Goal: Find specific page/section: Find specific page/section

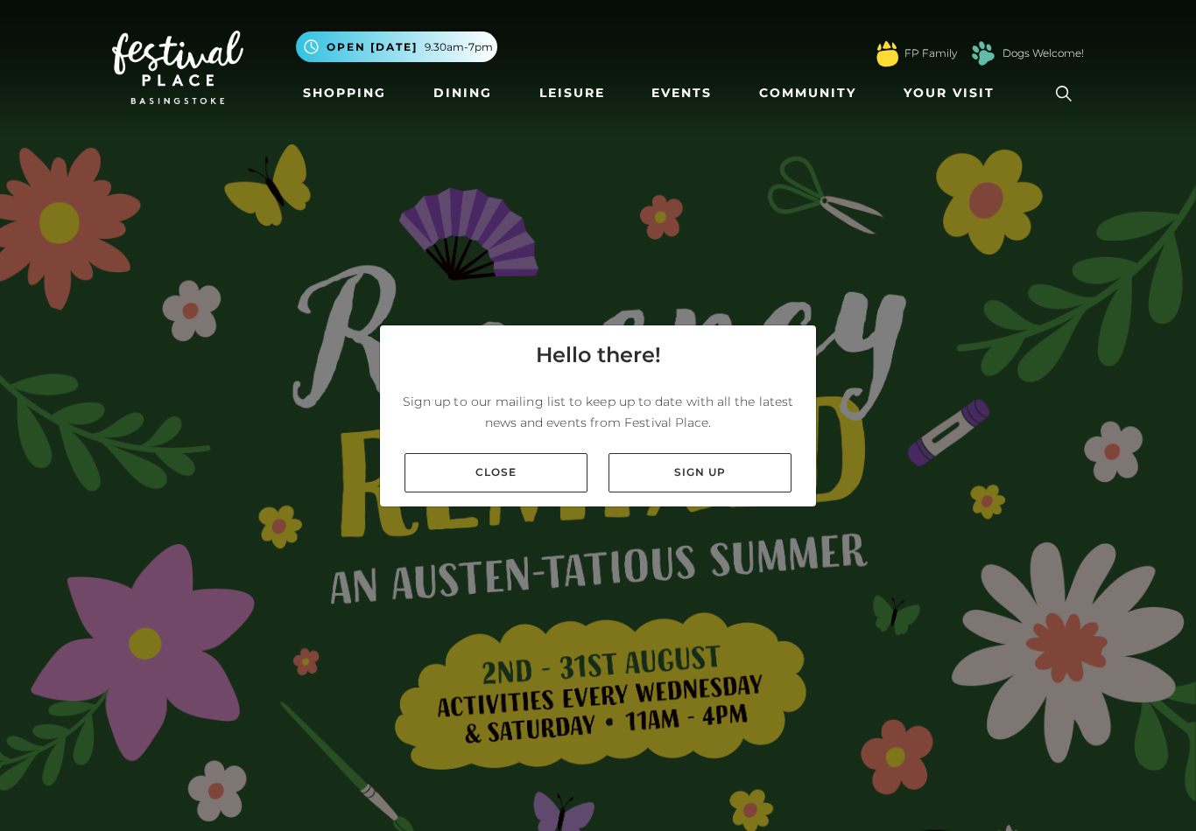
click at [525, 493] on link "Close" at bounding box center [495, 472] width 183 height 39
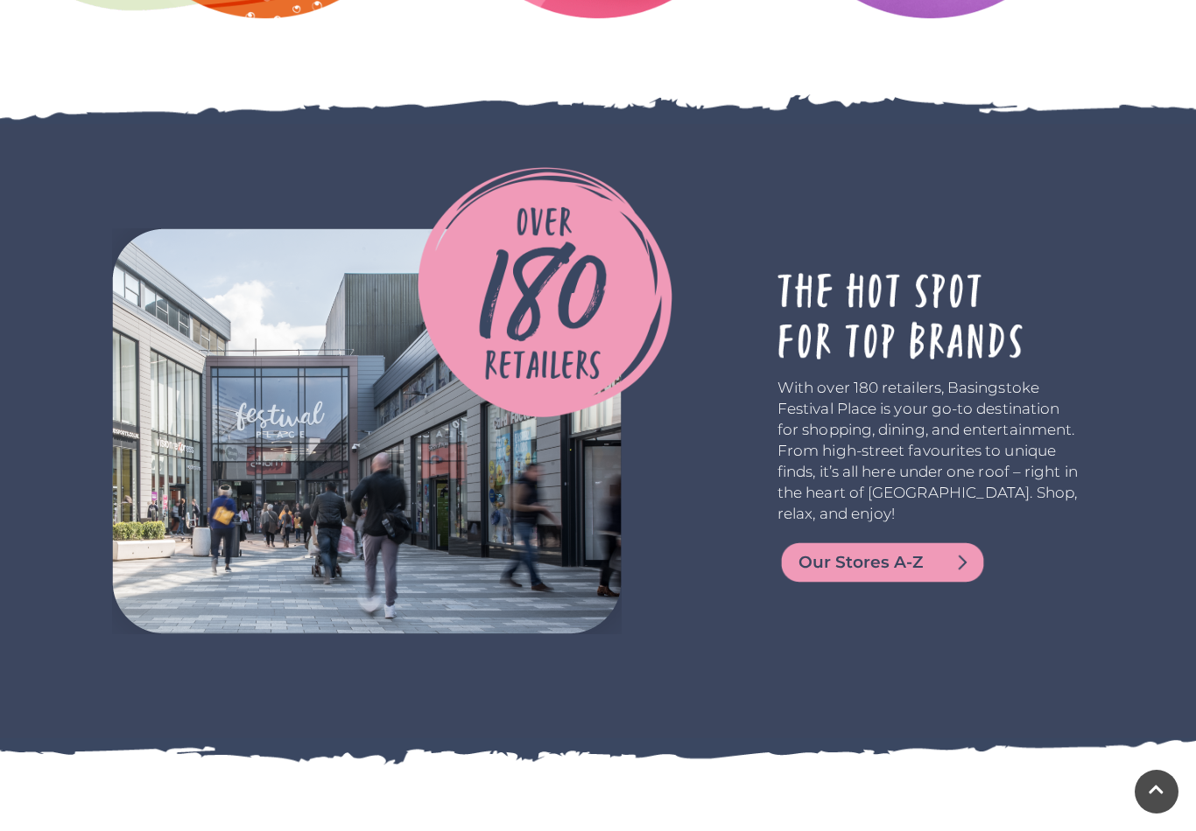
scroll to position [3310, 0]
click at [858, 571] on span "Our Stores A-Z" at bounding box center [903, 563] width 210 height 25
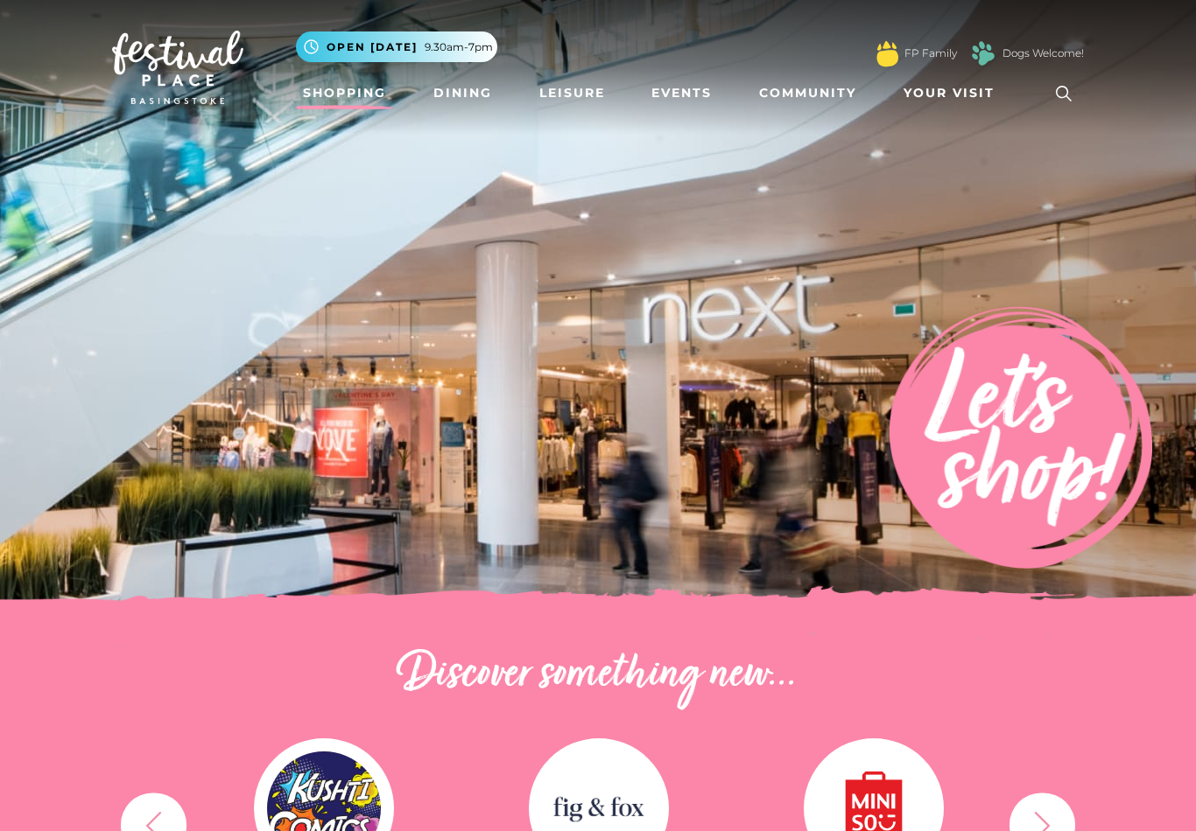
click at [831, 680] on h2 "Discover something new..." at bounding box center [598, 676] width 972 height 56
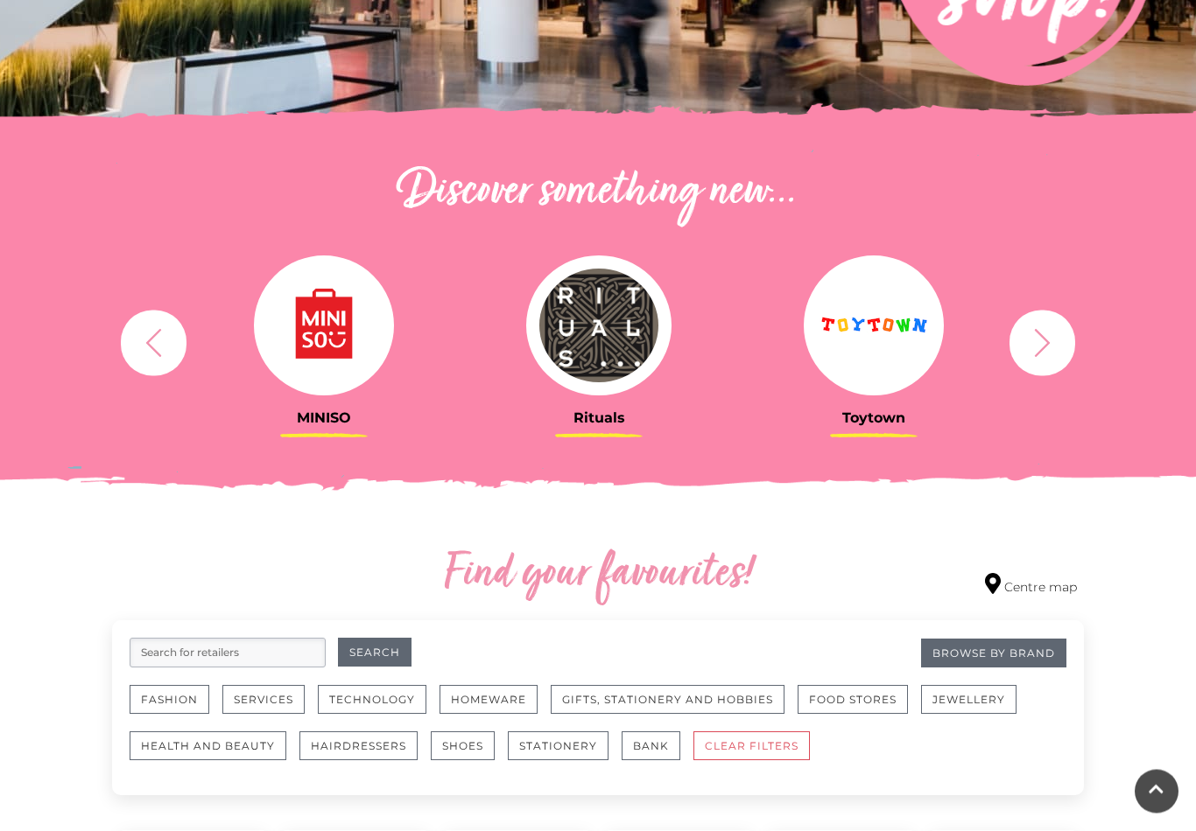
scroll to position [474, 0]
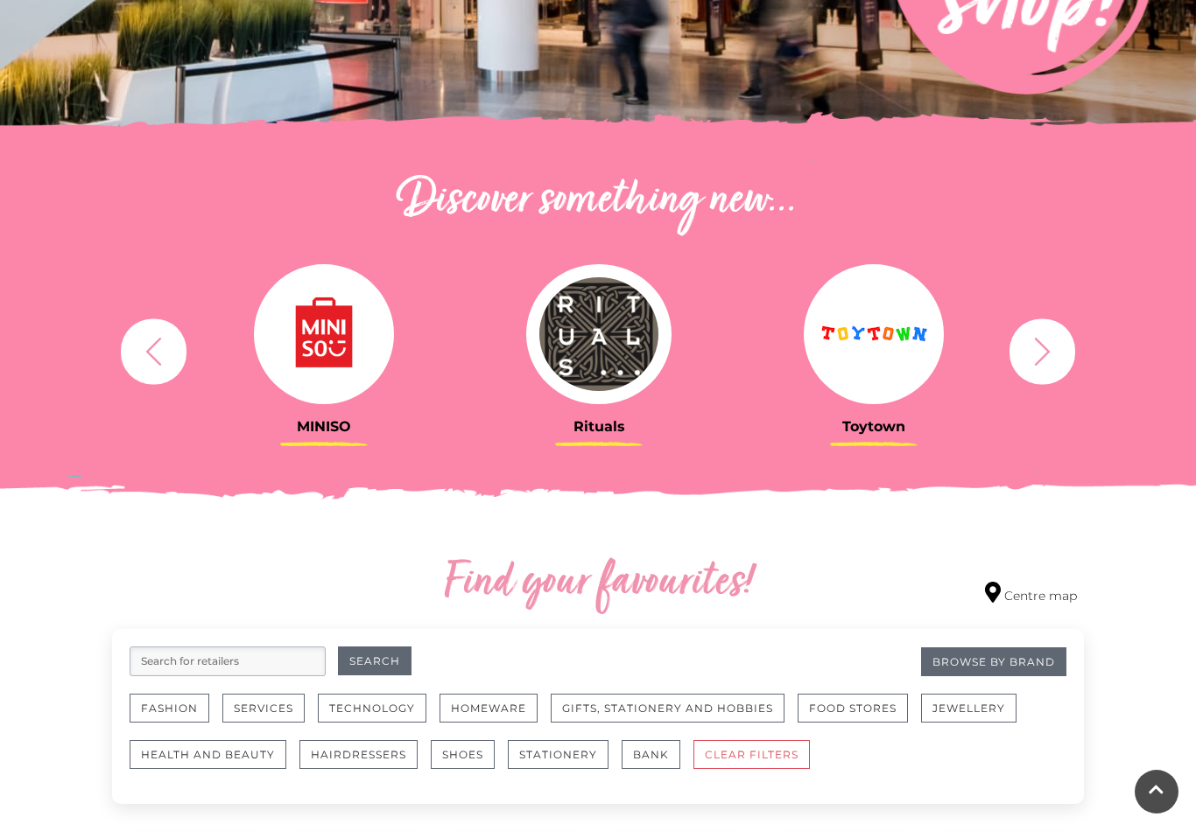
click at [1053, 349] on icon "button" at bounding box center [1042, 351] width 32 height 32
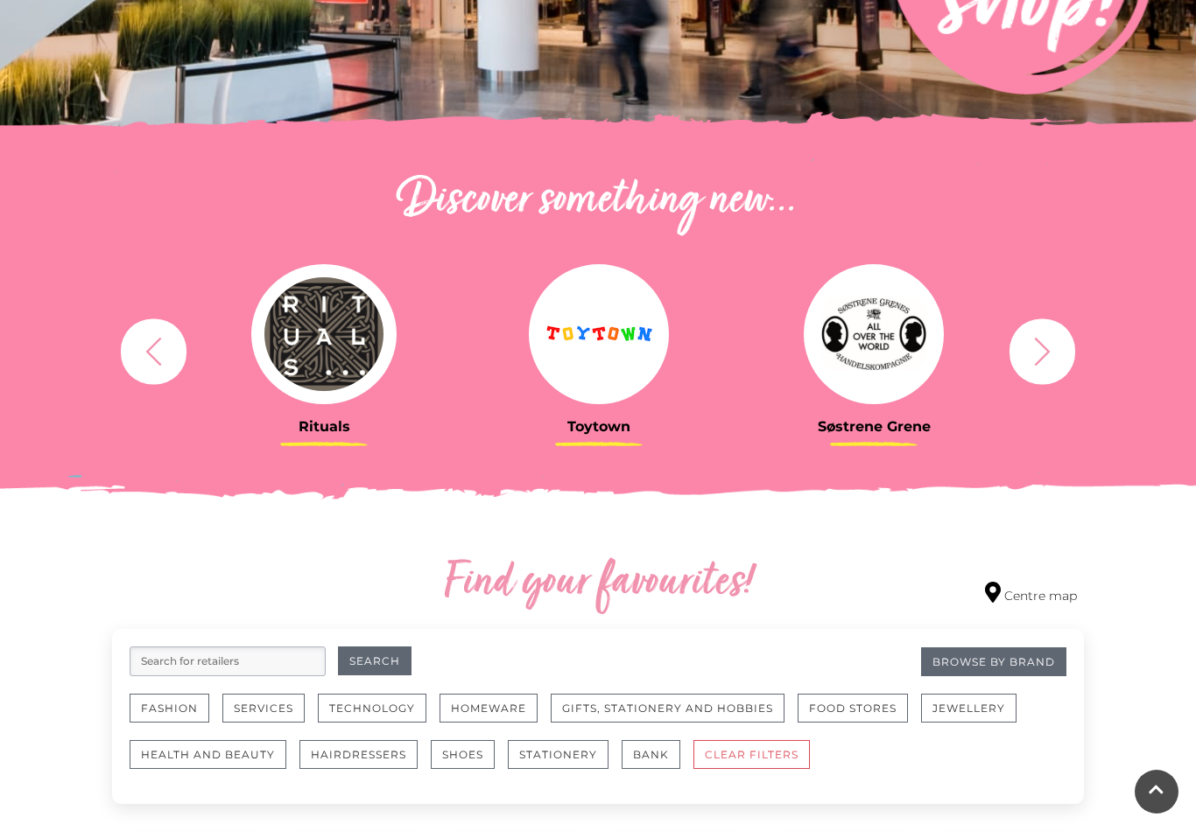
click at [1049, 362] on icon "button" at bounding box center [1042, 351] width 32 height 32
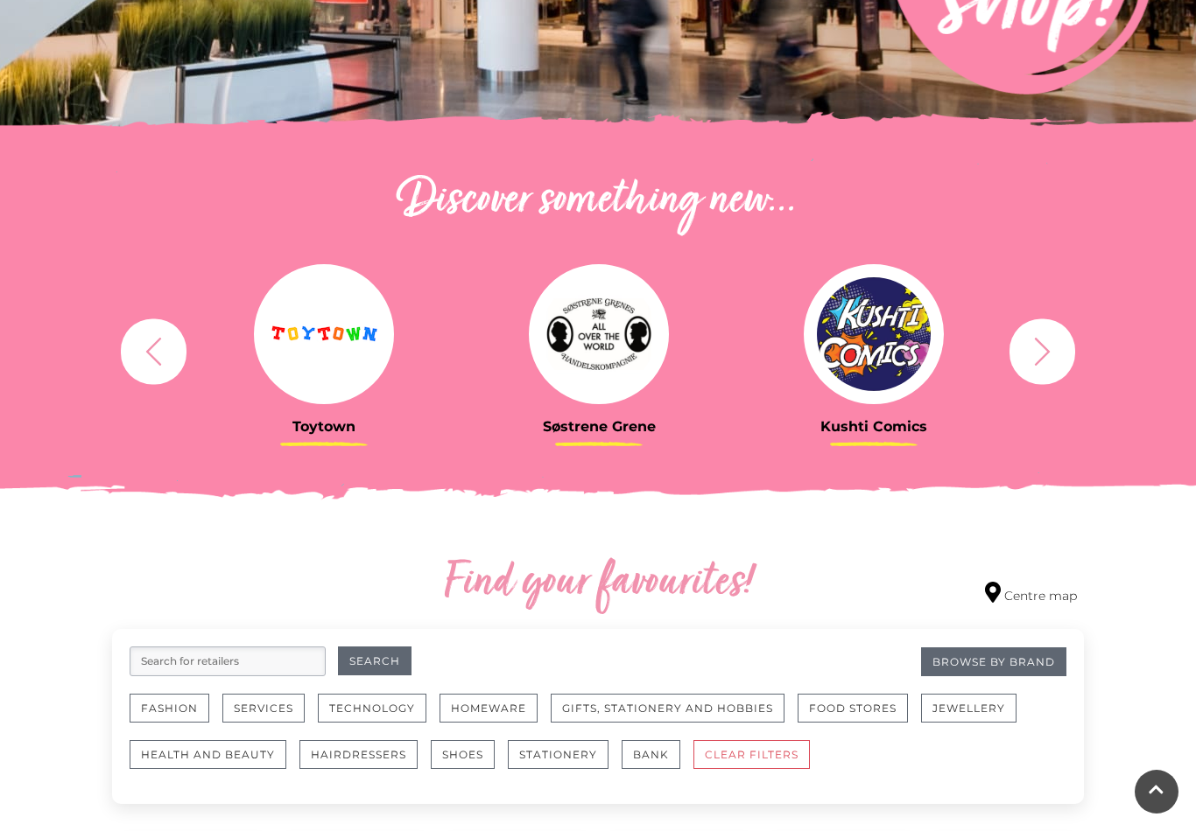
click at [1056, 356] on icon "button" at bounding box center [1042, 351] width 32 height 32
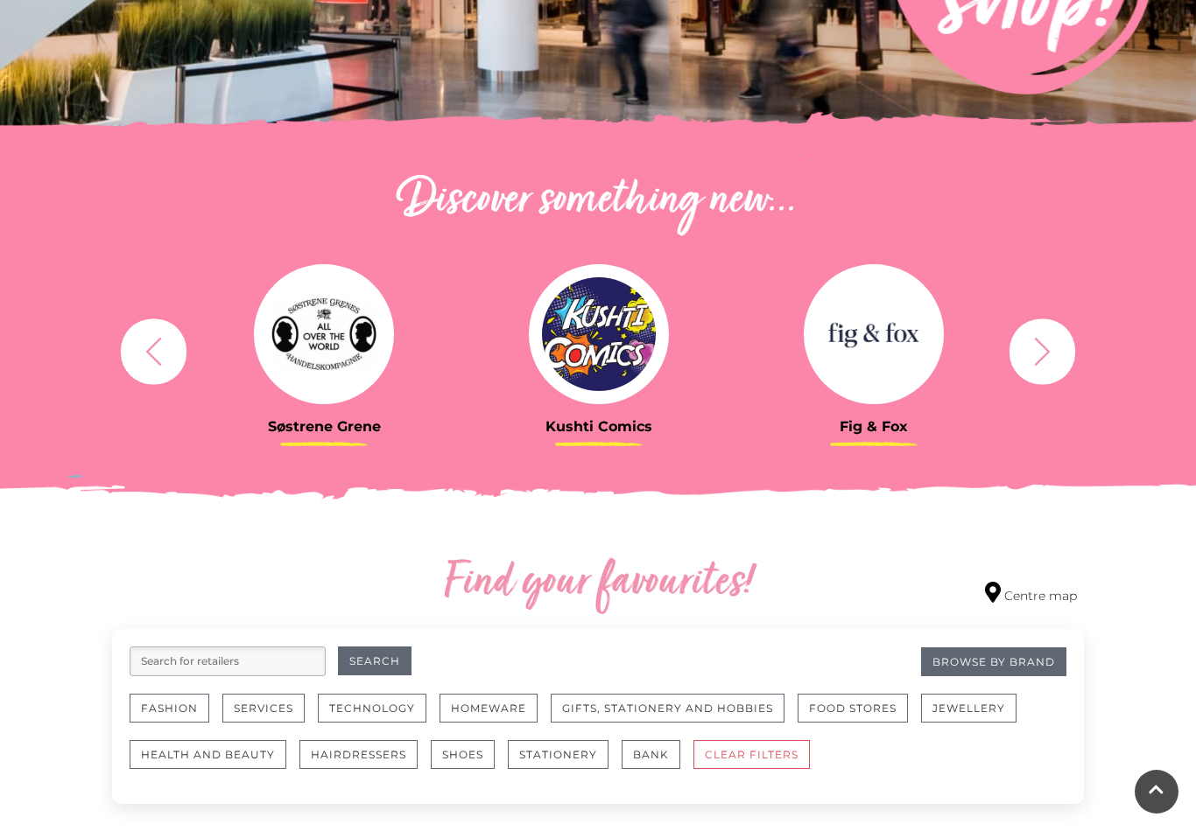
click at [1052, 349] on icon "button" at bounding box center [1042, 351] width 32 height 32
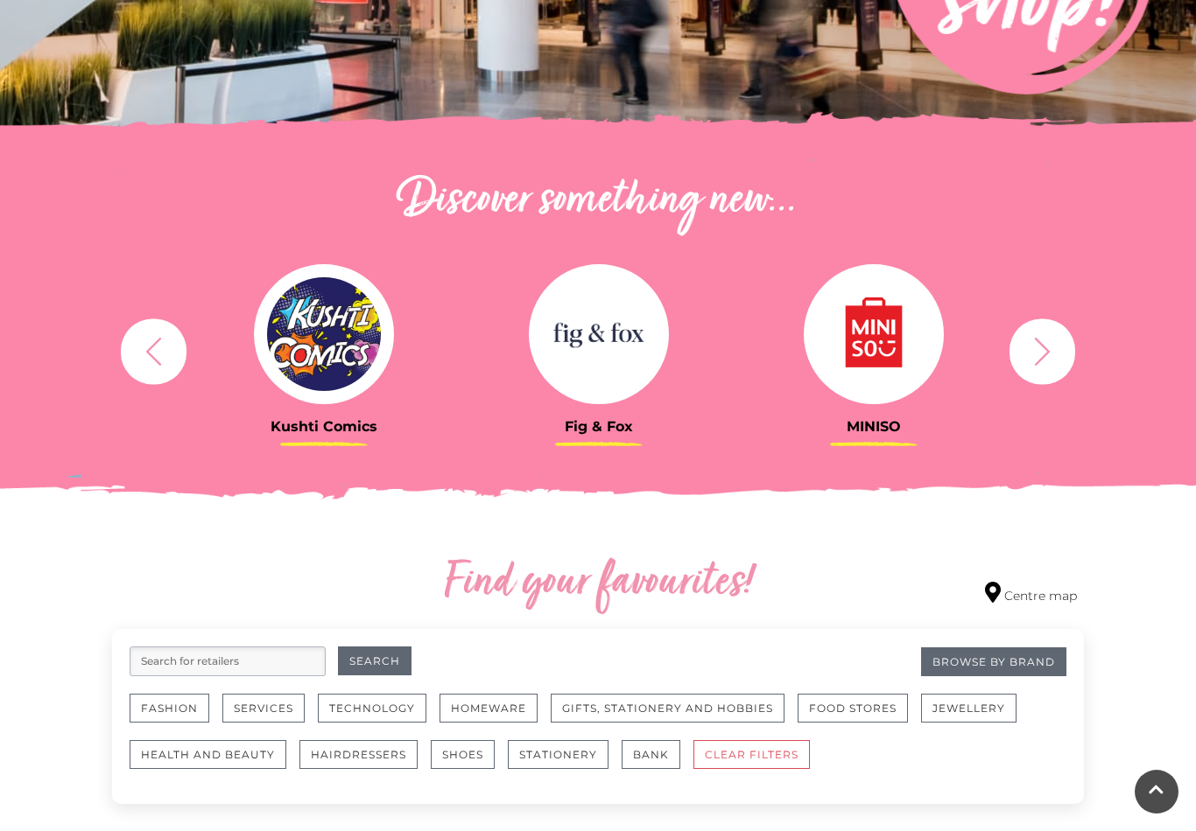
click at [1049, 351] on icon "button" at bounding box center [1043, 351] width 16 height 28
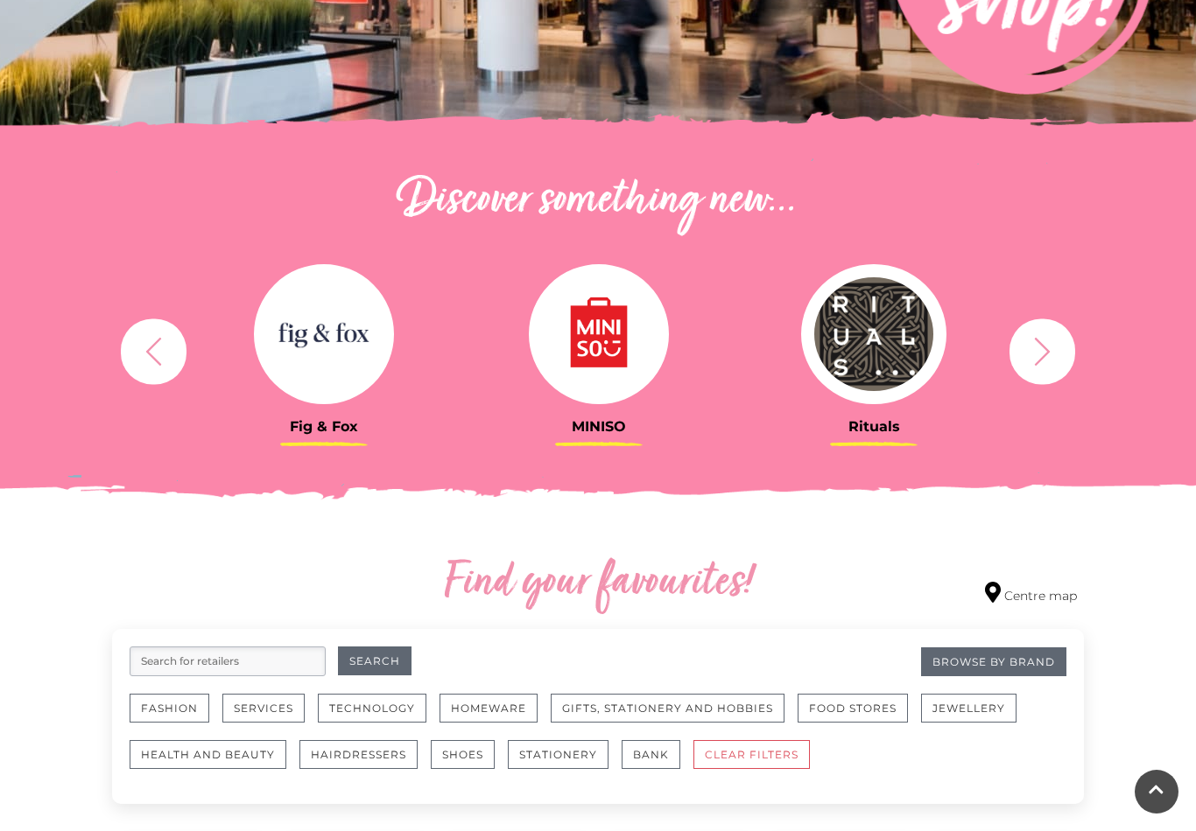
click at [1052, 354] on icon "button" at bounding box center [1042, 351] width 32 height 32
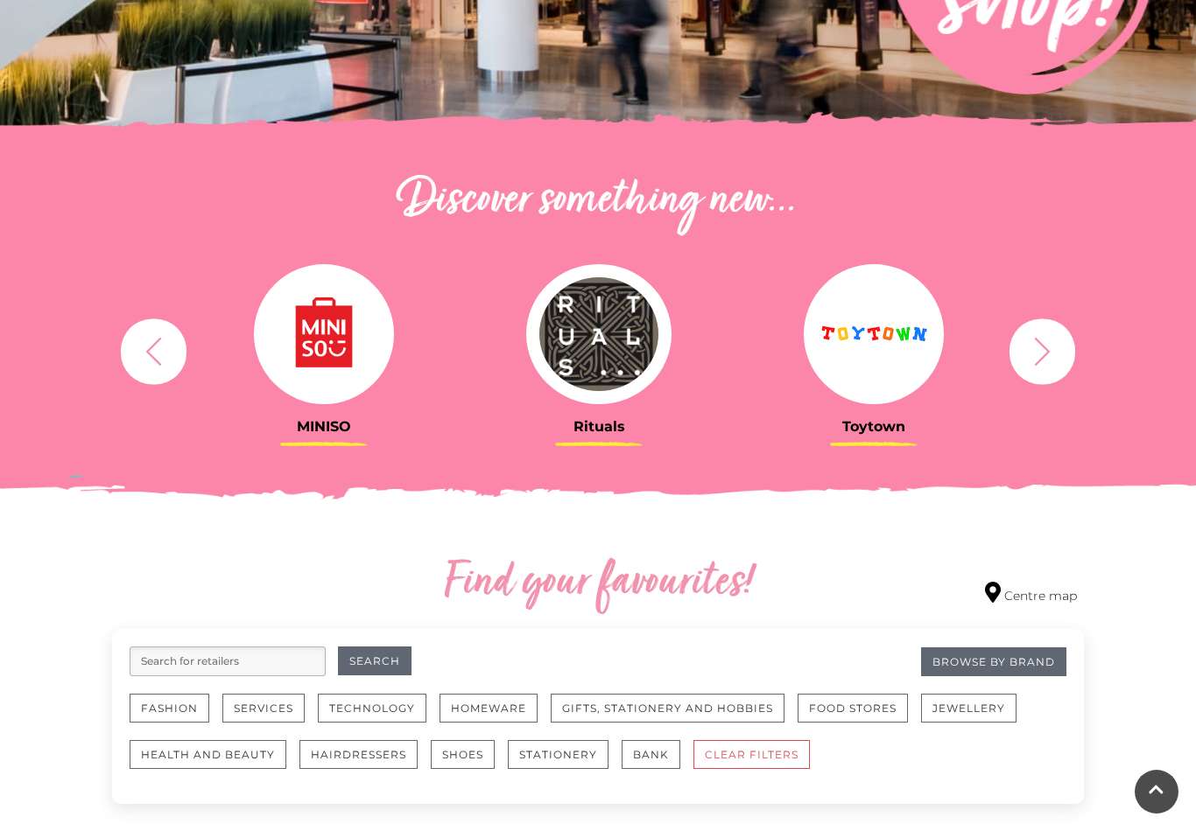
click at [1050, 343] on icon "button" at bounding box center [1042, 351] width 32 height 32
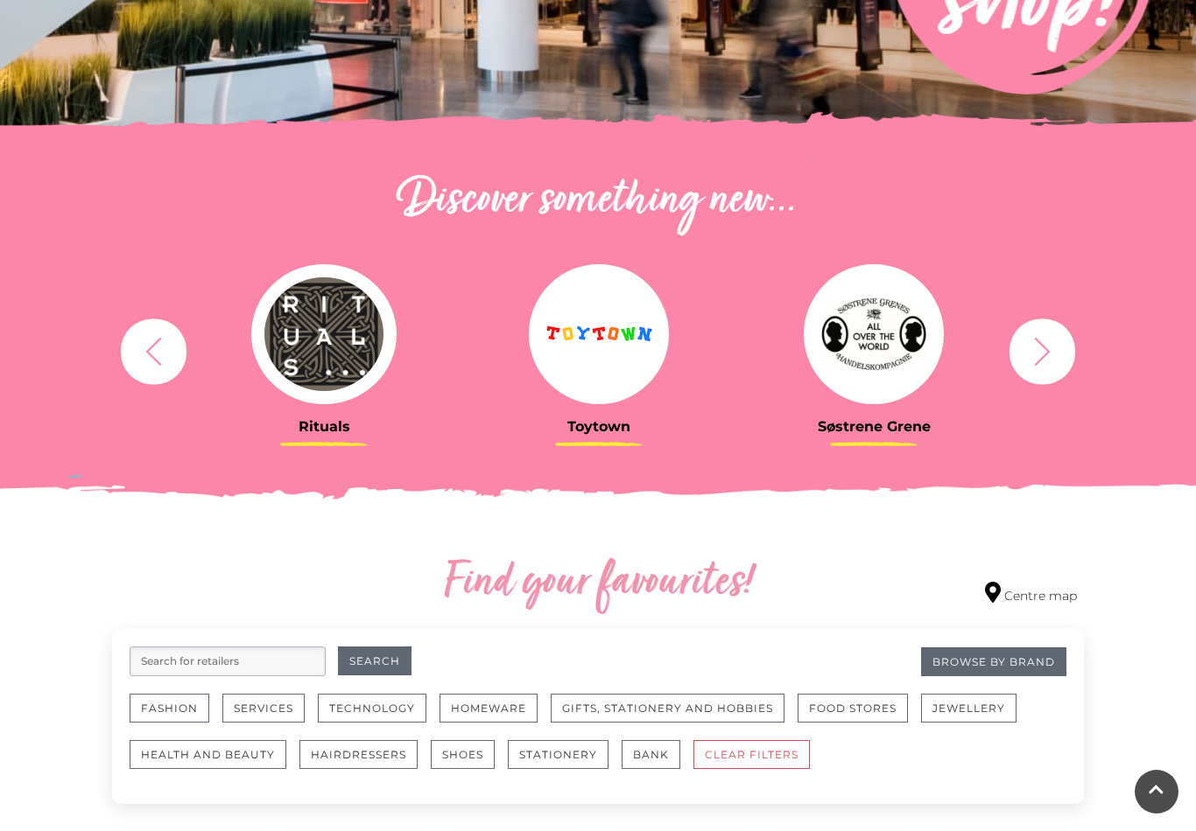
click at [1046, 362] on icon "button" at bounding box center [1042, 351] width 32 height 32
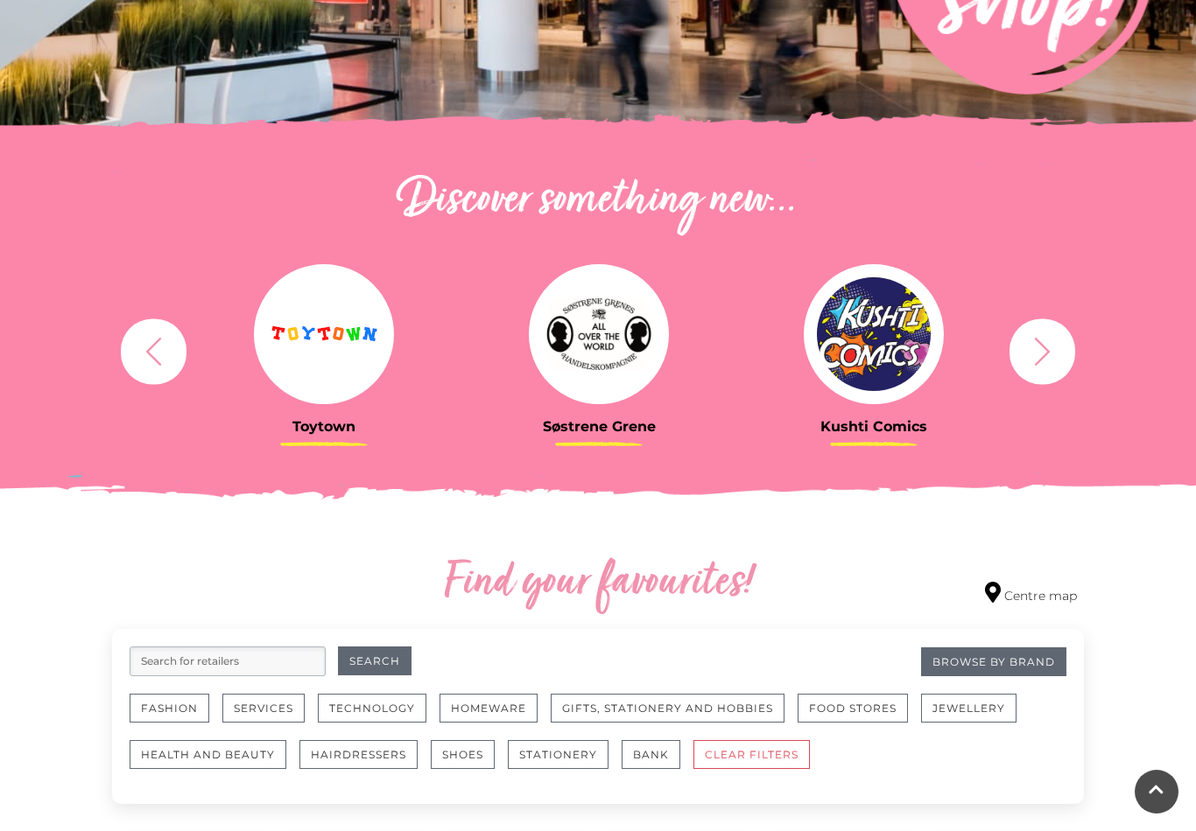
click at [1046, 343] on icon "button" at bounding box center [1042, 351] width 32 height 32
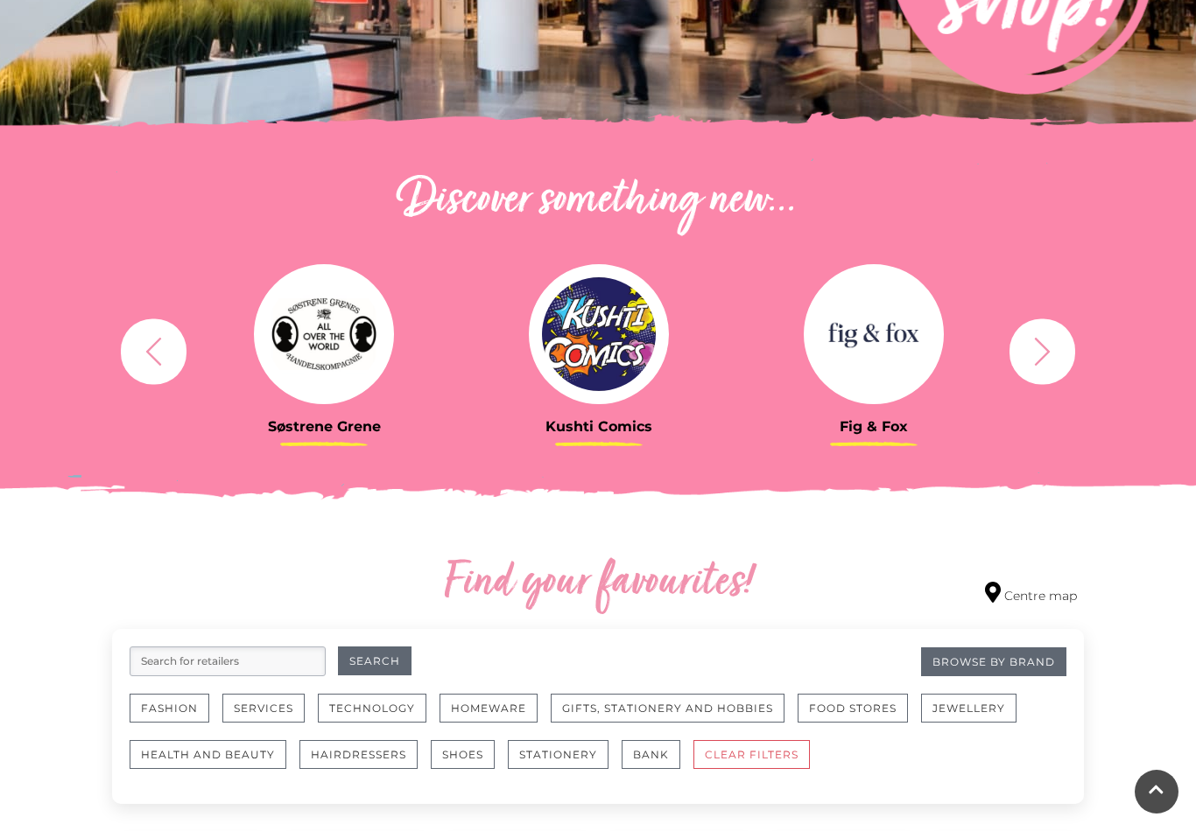
click at [1042, 345] on icon "button" at bounding box center [1043, 351] width 16 height 28
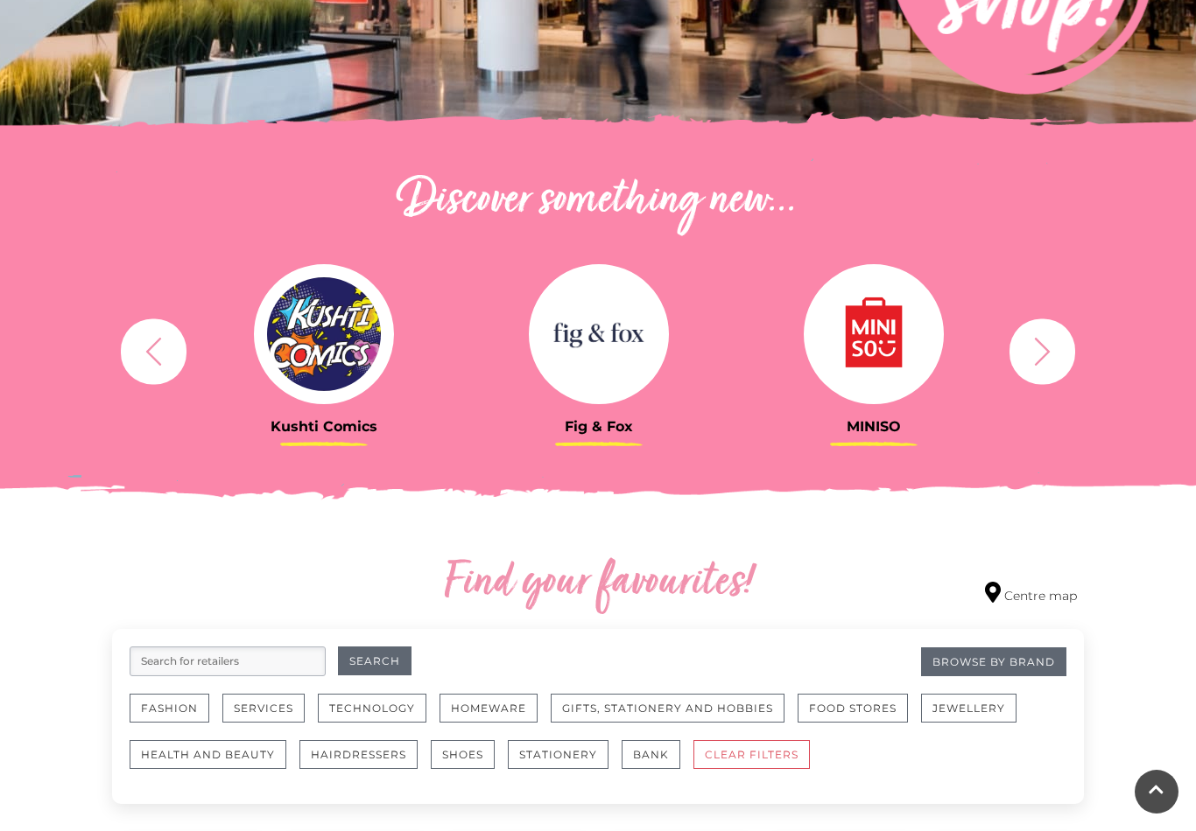
click at [1040, 363] on icon "button" at bounding box center [1042, 351] width 32 height 32
click at [1040, 372] on button "button" at bounding box center [1042, 352] width 66 height 66
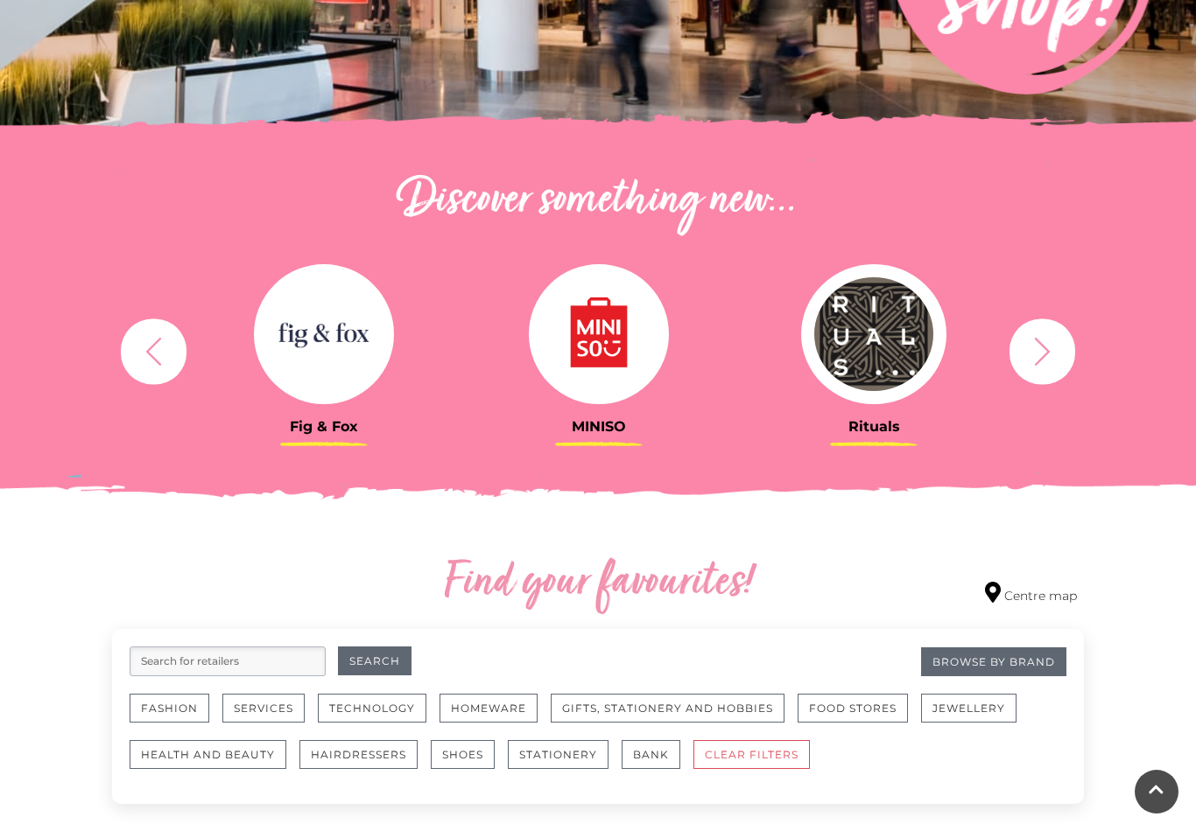
click at [1039, 366] on icon "button" at bounding box center [1042, 351] width 32 height 32
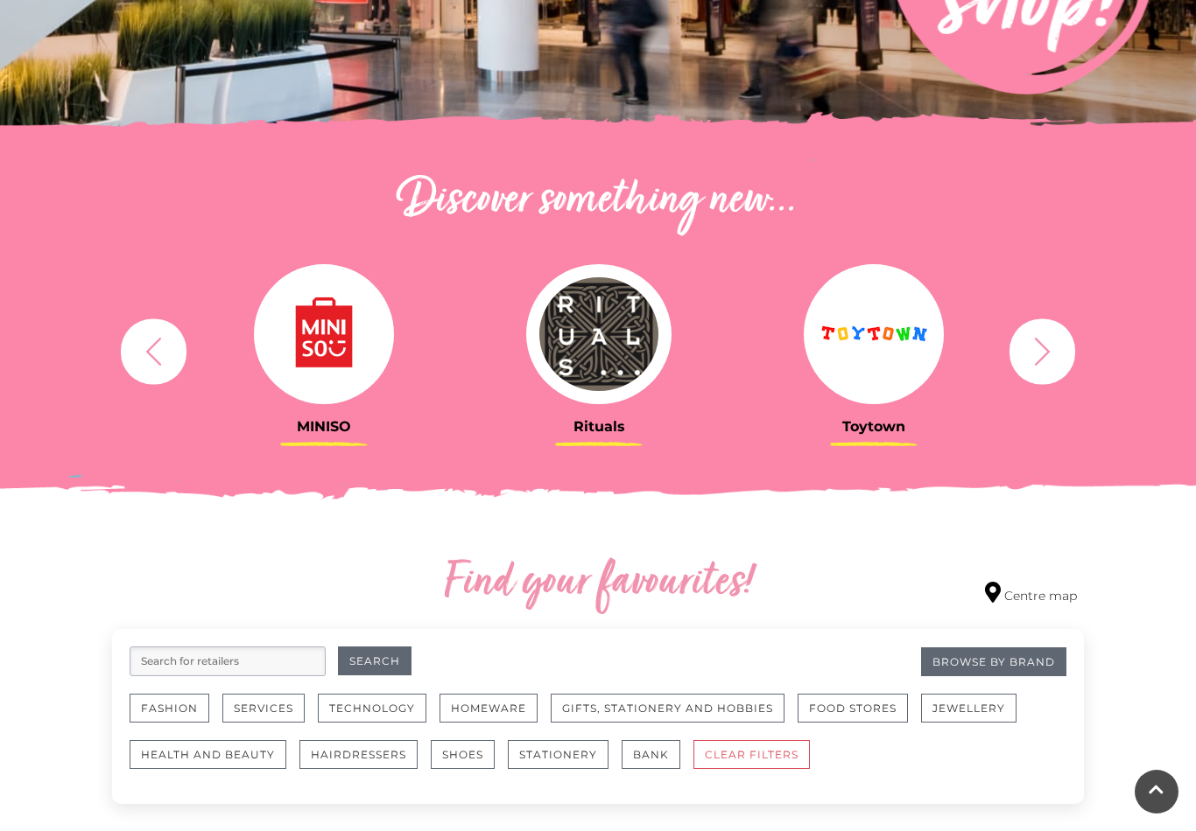
click at [1039, 352] on icon "button" at bounding box center [1042, 351] width 32 height 32
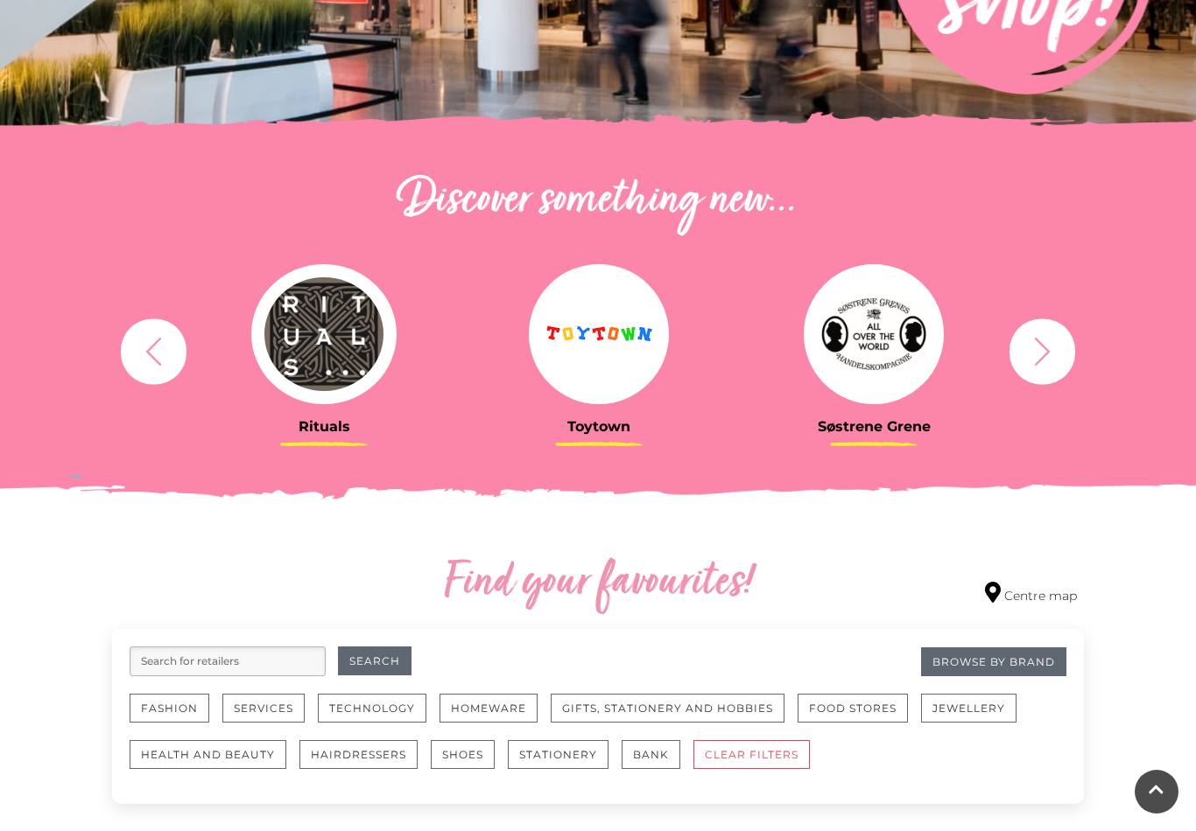
click at [176, 708] on button "Fashion" at bounding box center [170, 708] width 80 height 29
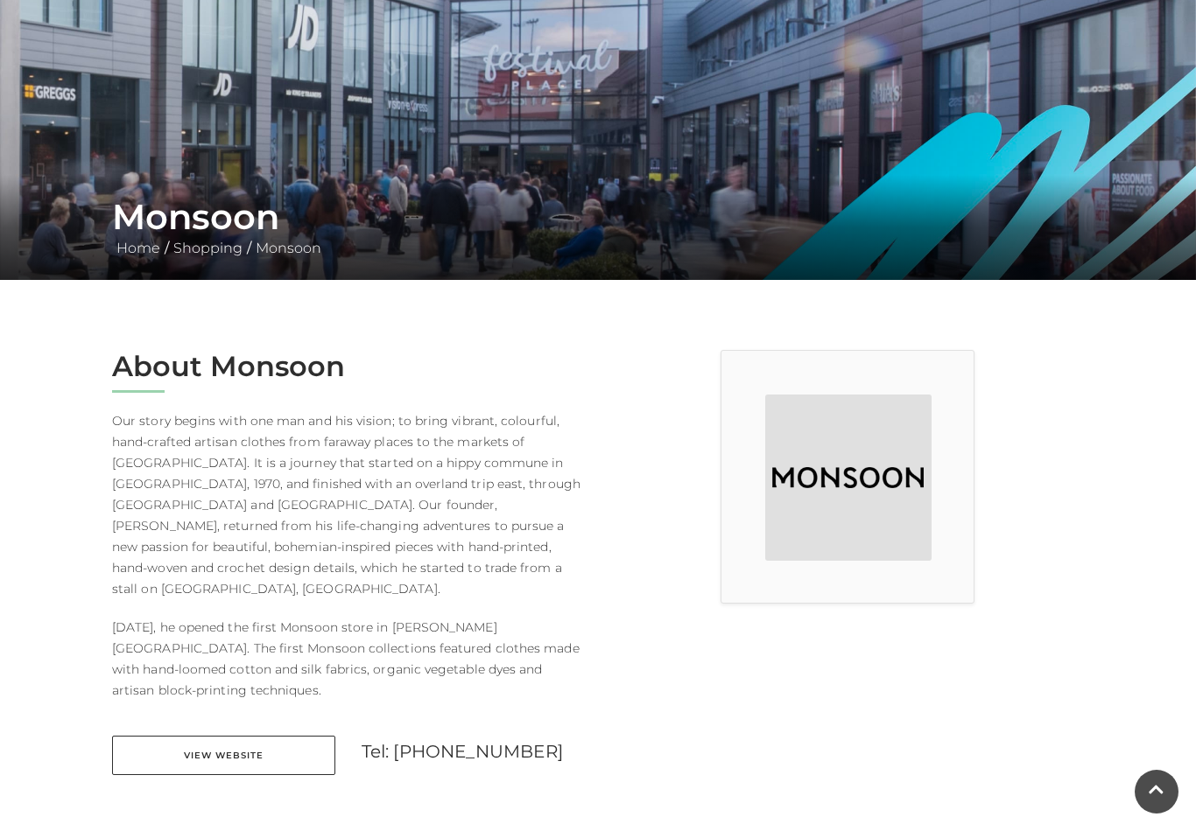
scroll to position [156, 0]
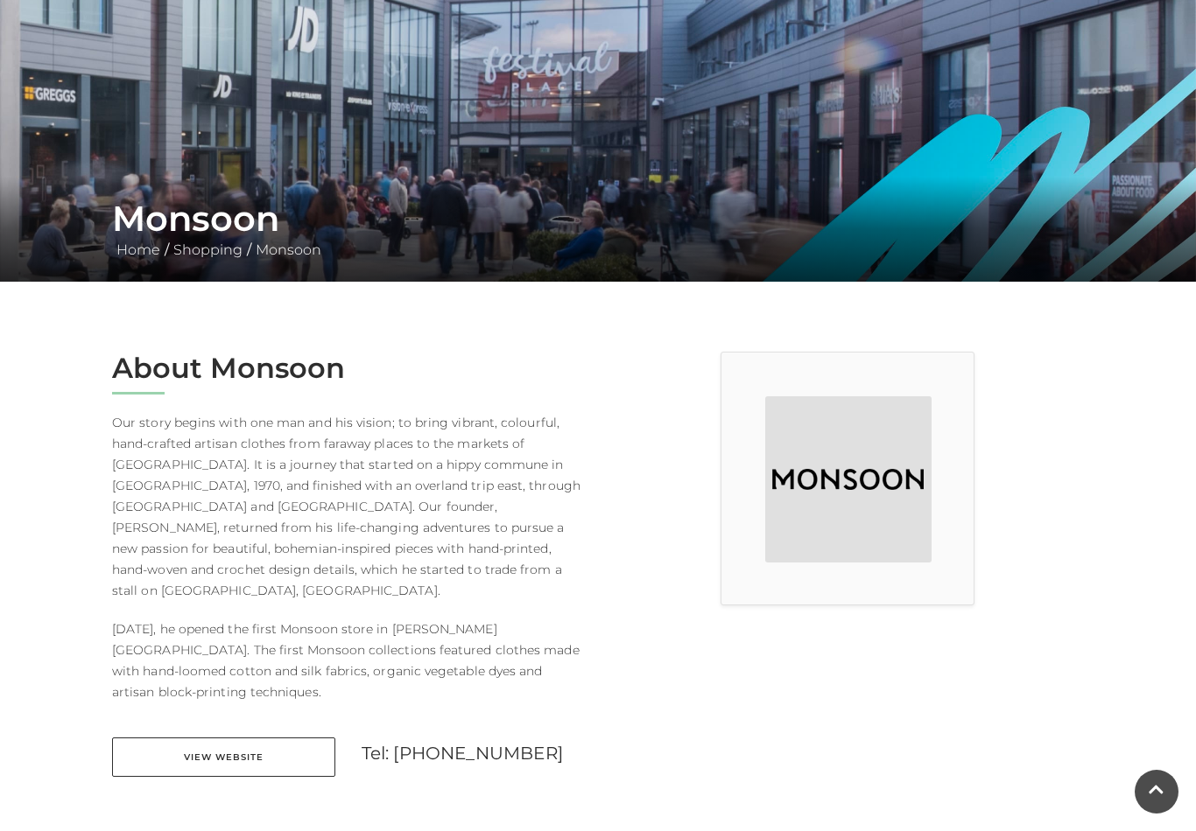
click at [272, 741] on link "View Website" at bounding box center [223, 757] width 223 height 39
